Goal: Information Seeking & Learning: Compare options

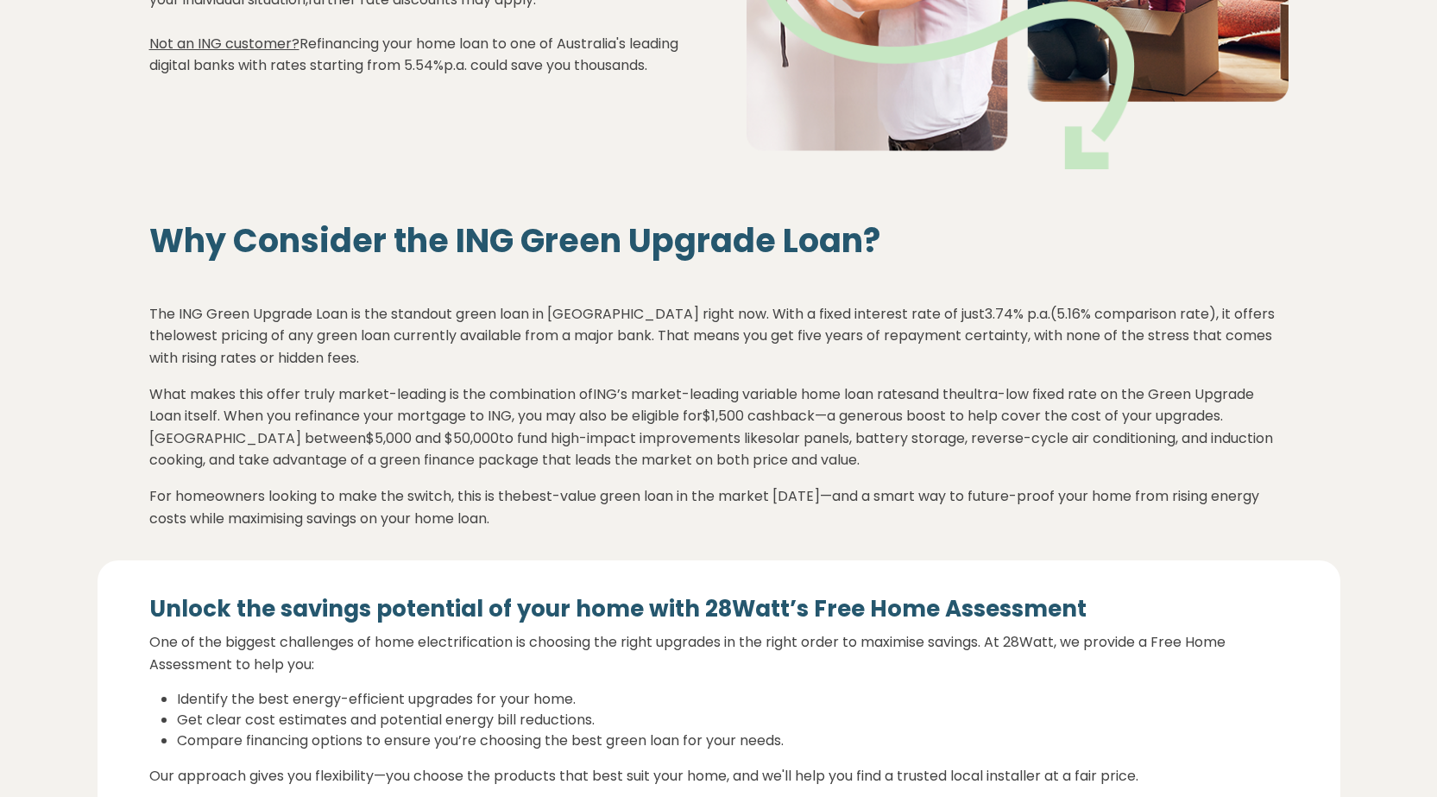
scroll to position [518, 0]
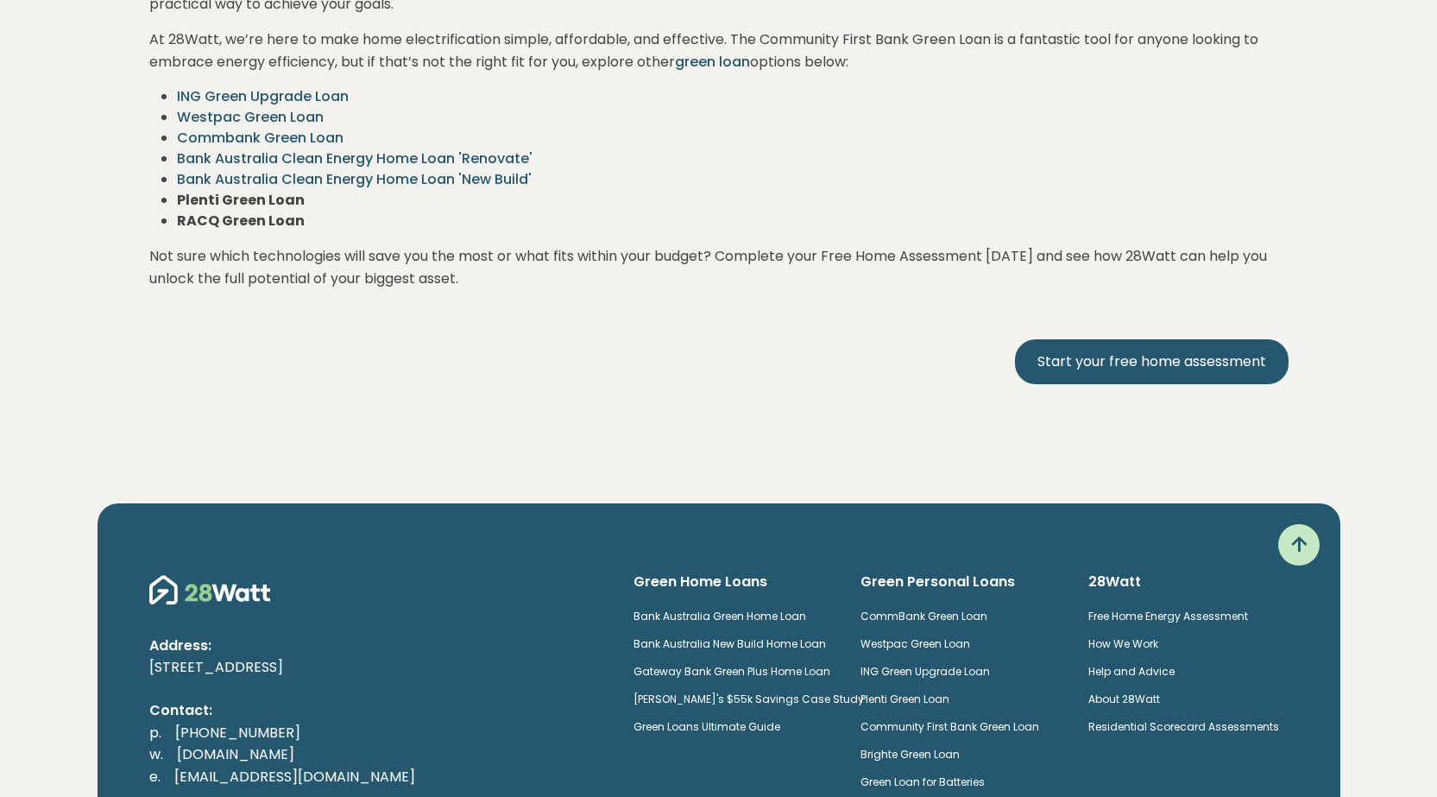
scroll to position [3886, 0]
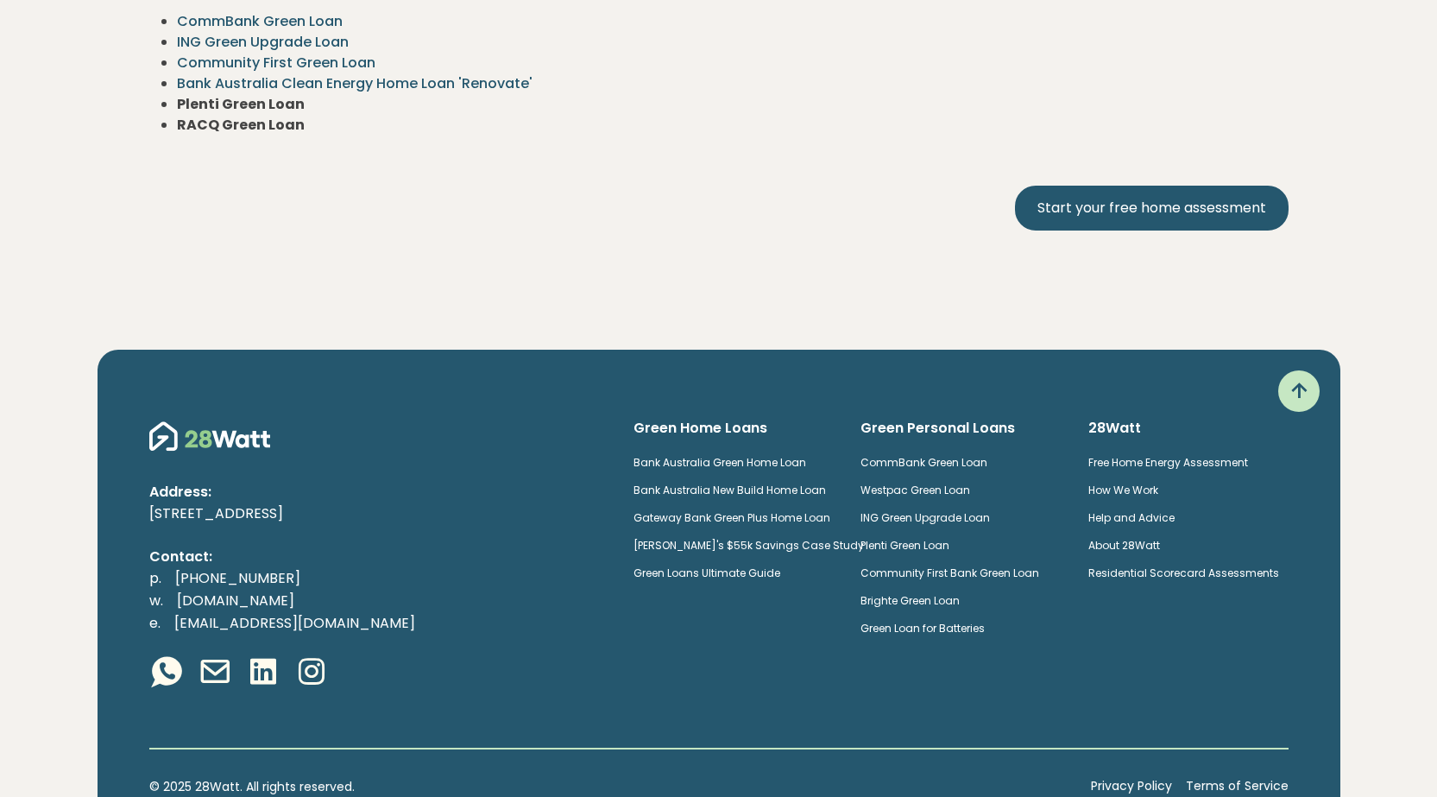
scroll to position [3429, 0]
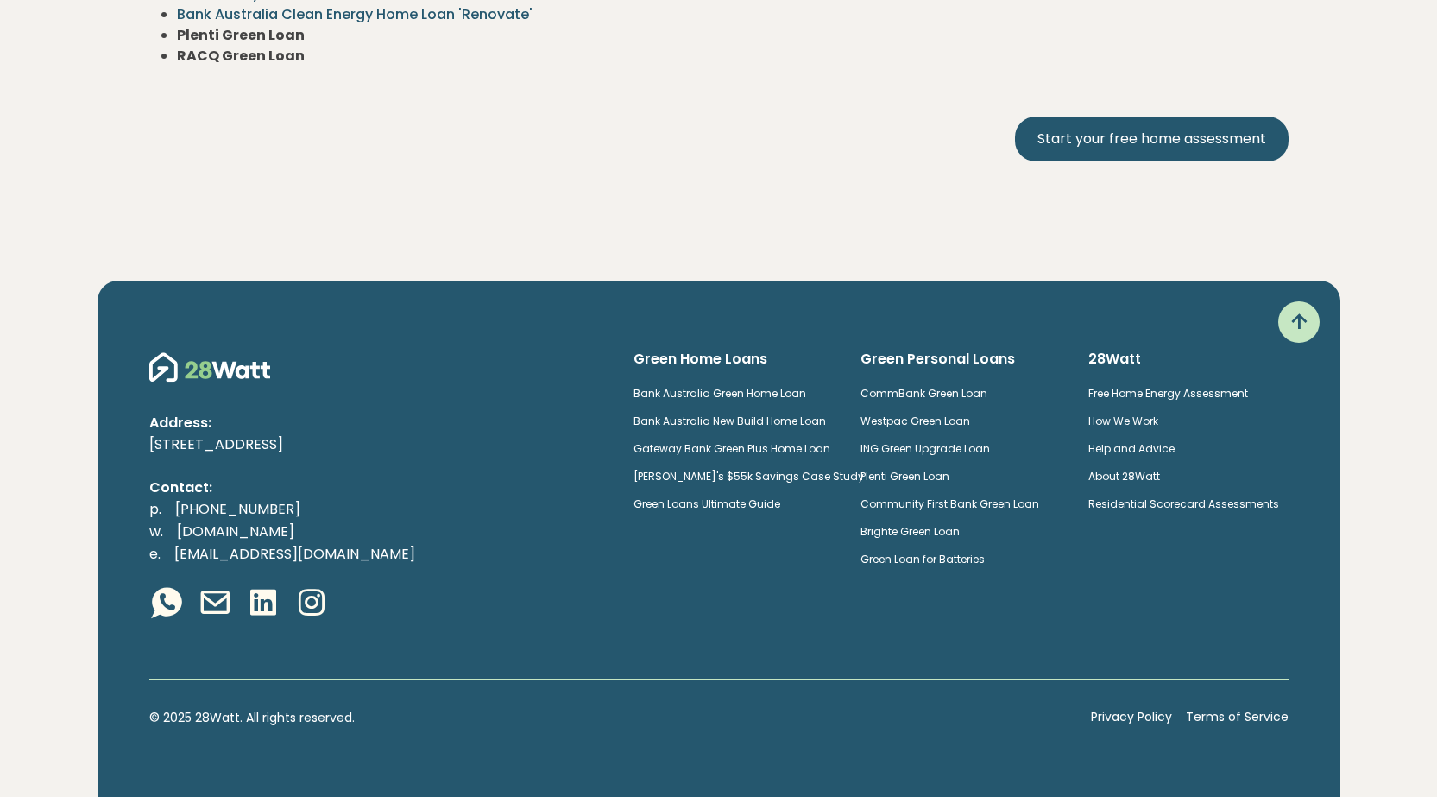
click at [806, 394] on link "Bank Australia Green Home Loan" at bounding box center [720, 393] width 173 height 15
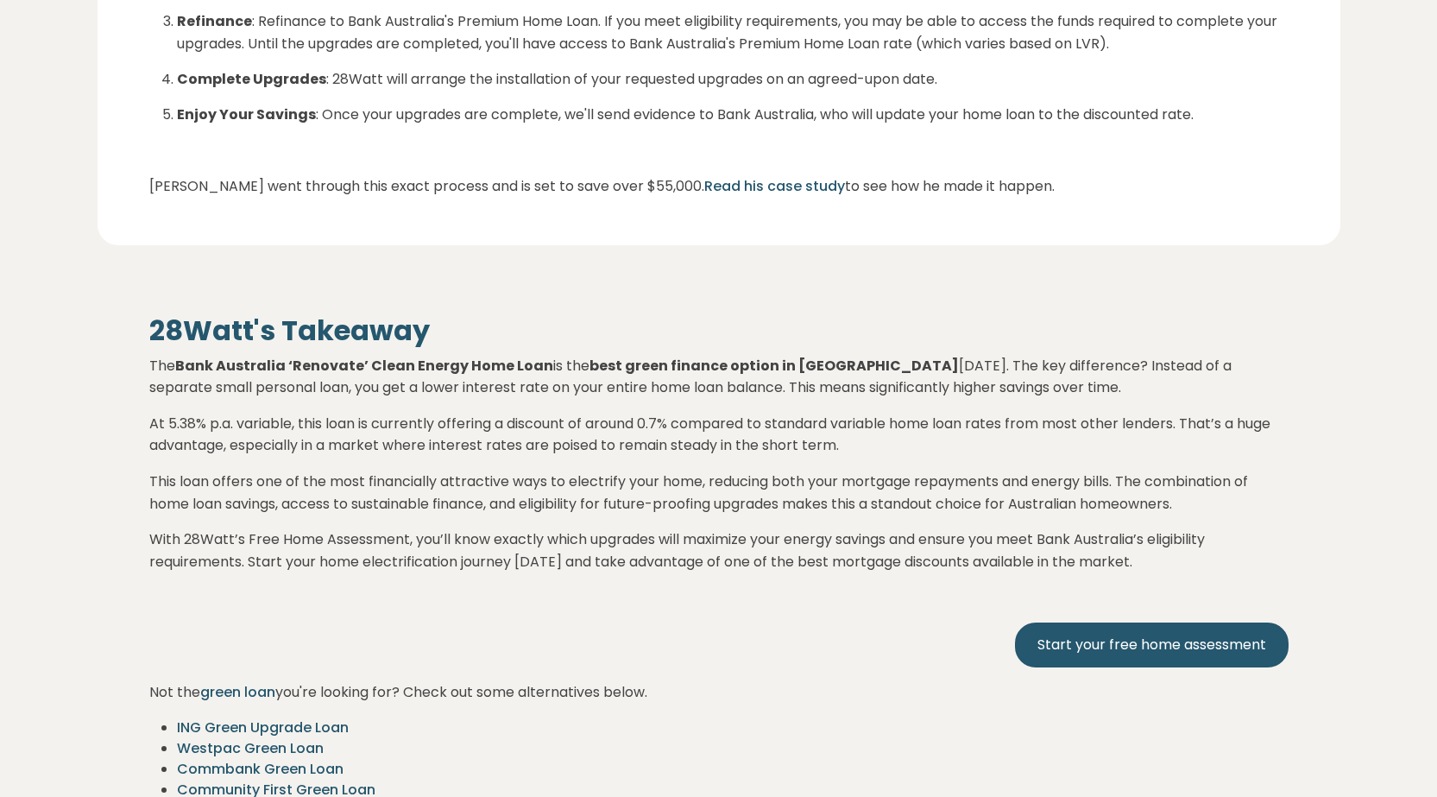
scroll to position [4086, 0]
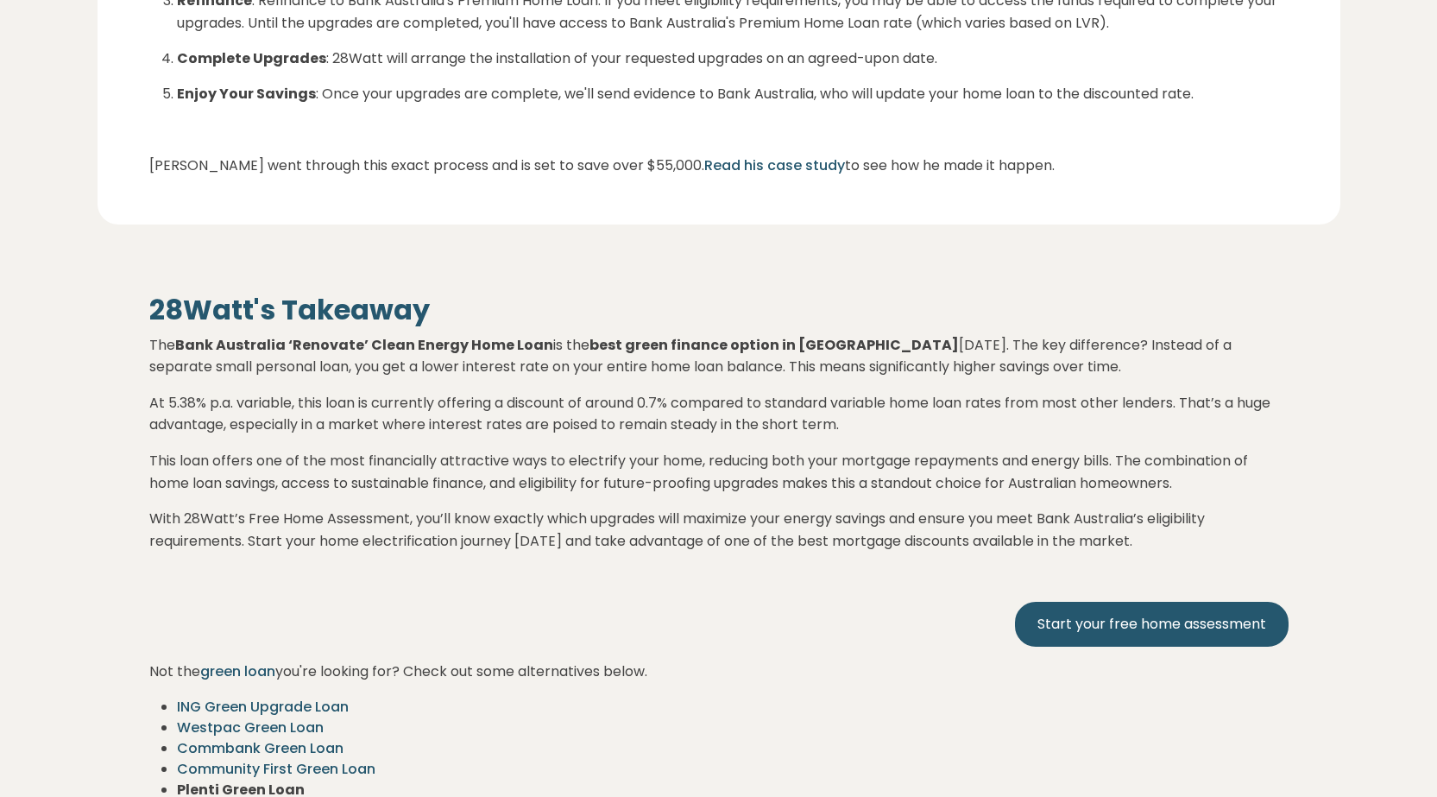
click at [1104, 654] on div "28Watt's Takeaway The Bank Australia ‘Renovate’ Clean Energy Home Loan is the b…" at bounding box center [719, 557] width 1140 height 527
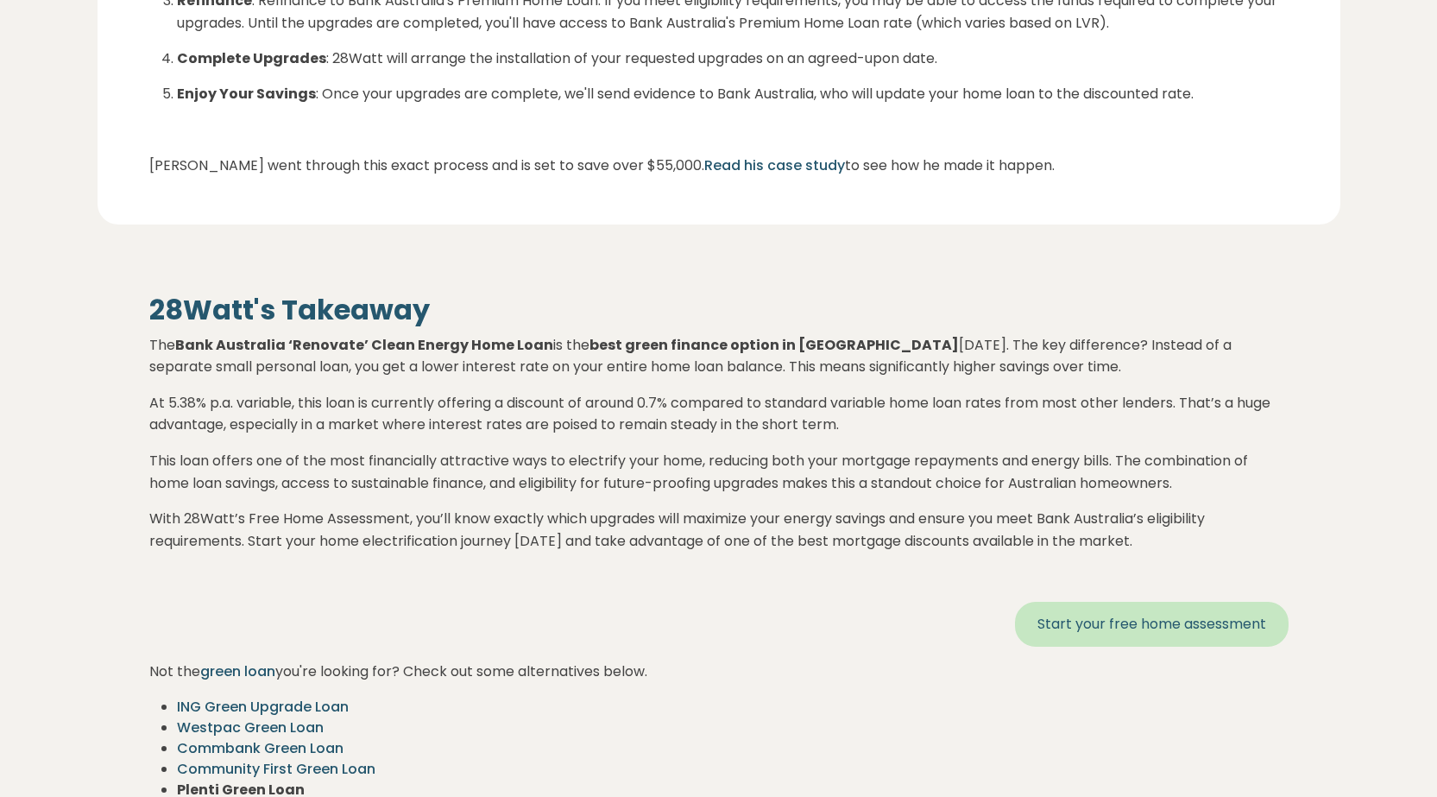
click at [1118, 636] on link "Start your free home assessment" at bounding box center [1152, 624] width 274 height 45
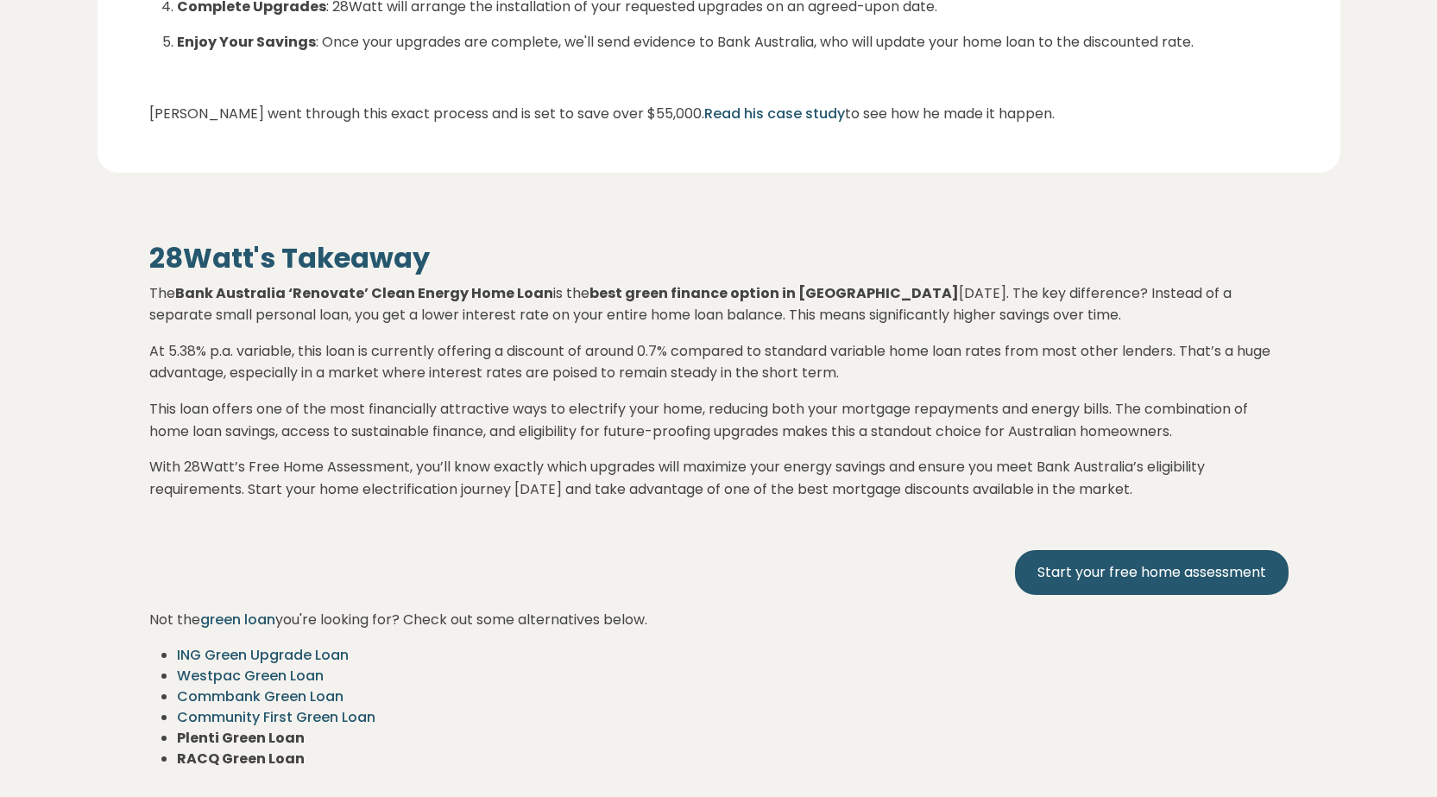
scroll to position [4202, 0]
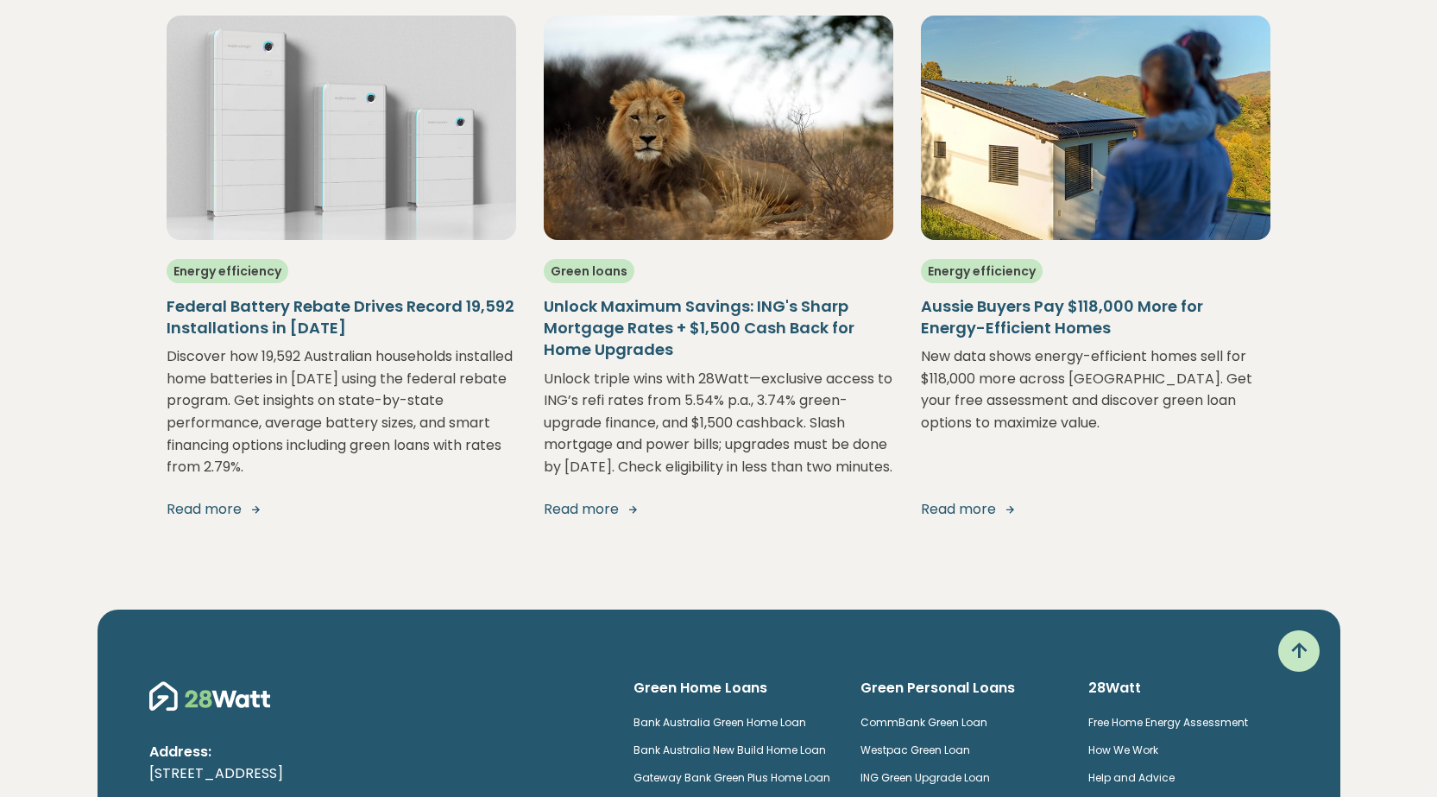
scroll to position [3050, 0]
